Goal: Find specific page/section: Find specific page/section

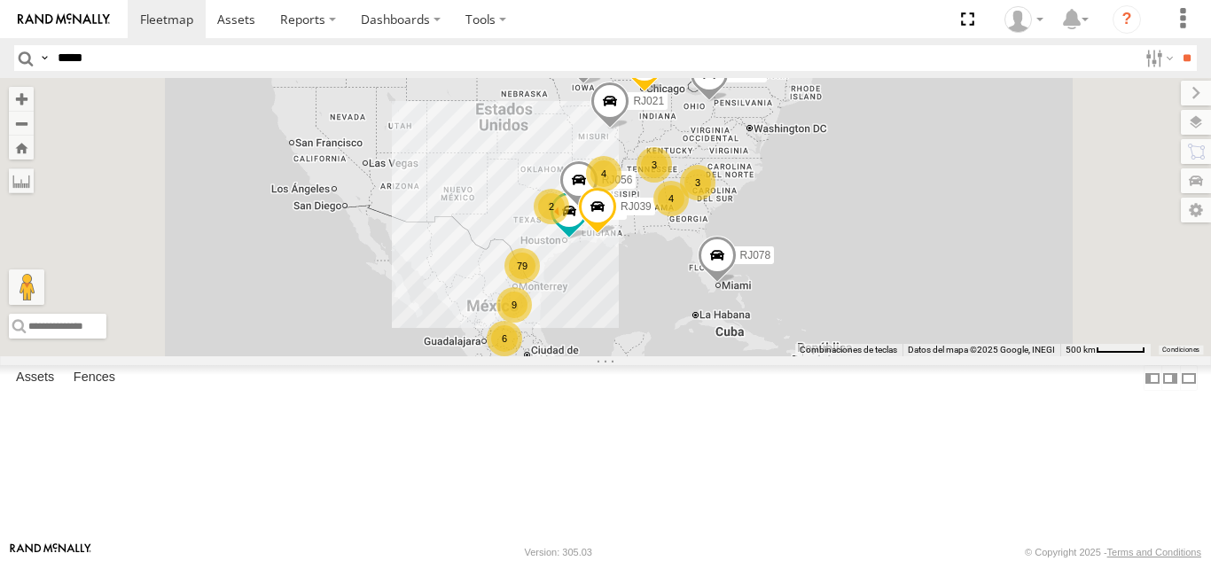
type input "*****"
click at [1176, 45] on input "**" at bounding box center [1186, 58] width 20 height 26
